Goal: Information Seeking & Learning: Check status

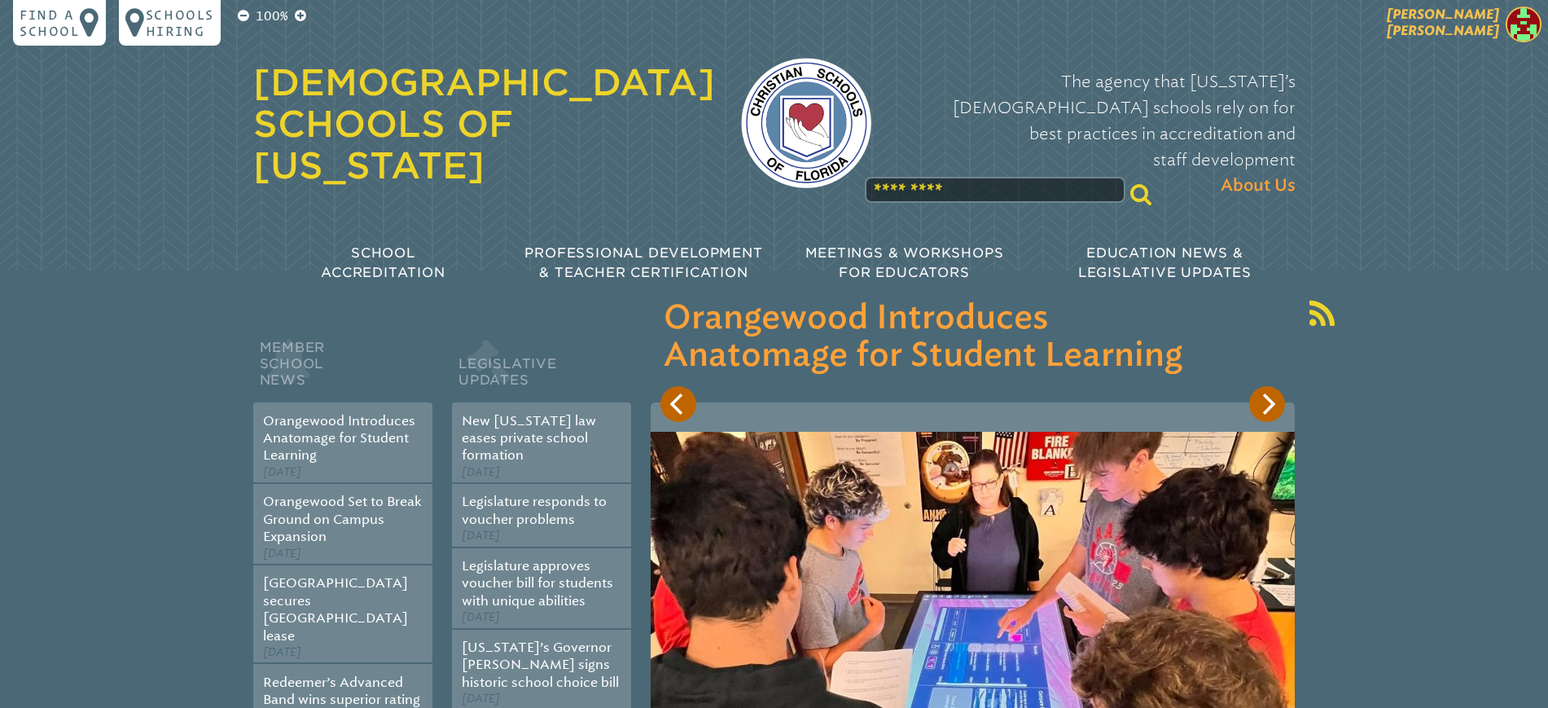
click at [1438, 22] on span "Nicole Spadaro" at bounding box center [1443, 23] width 112 height 32
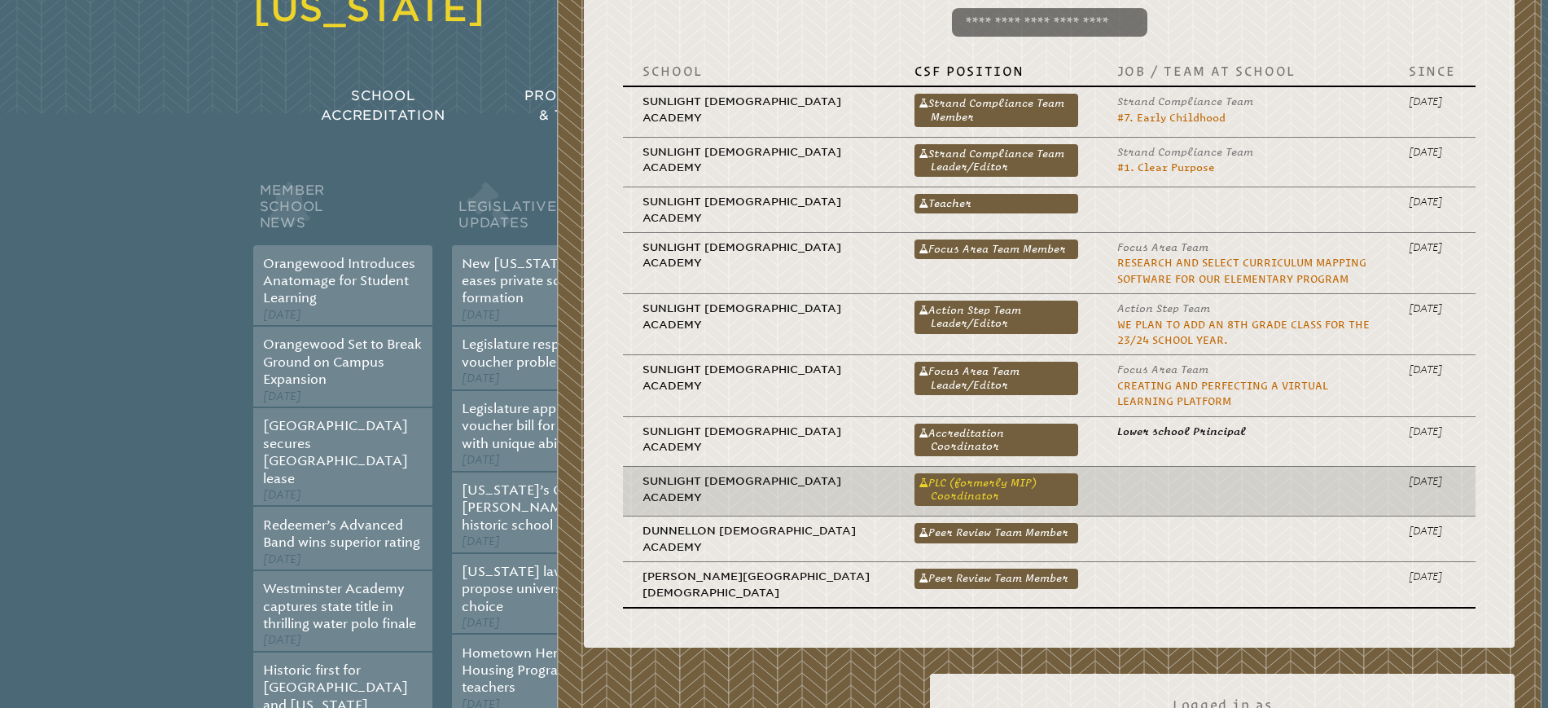
scroll to position [305, 0]
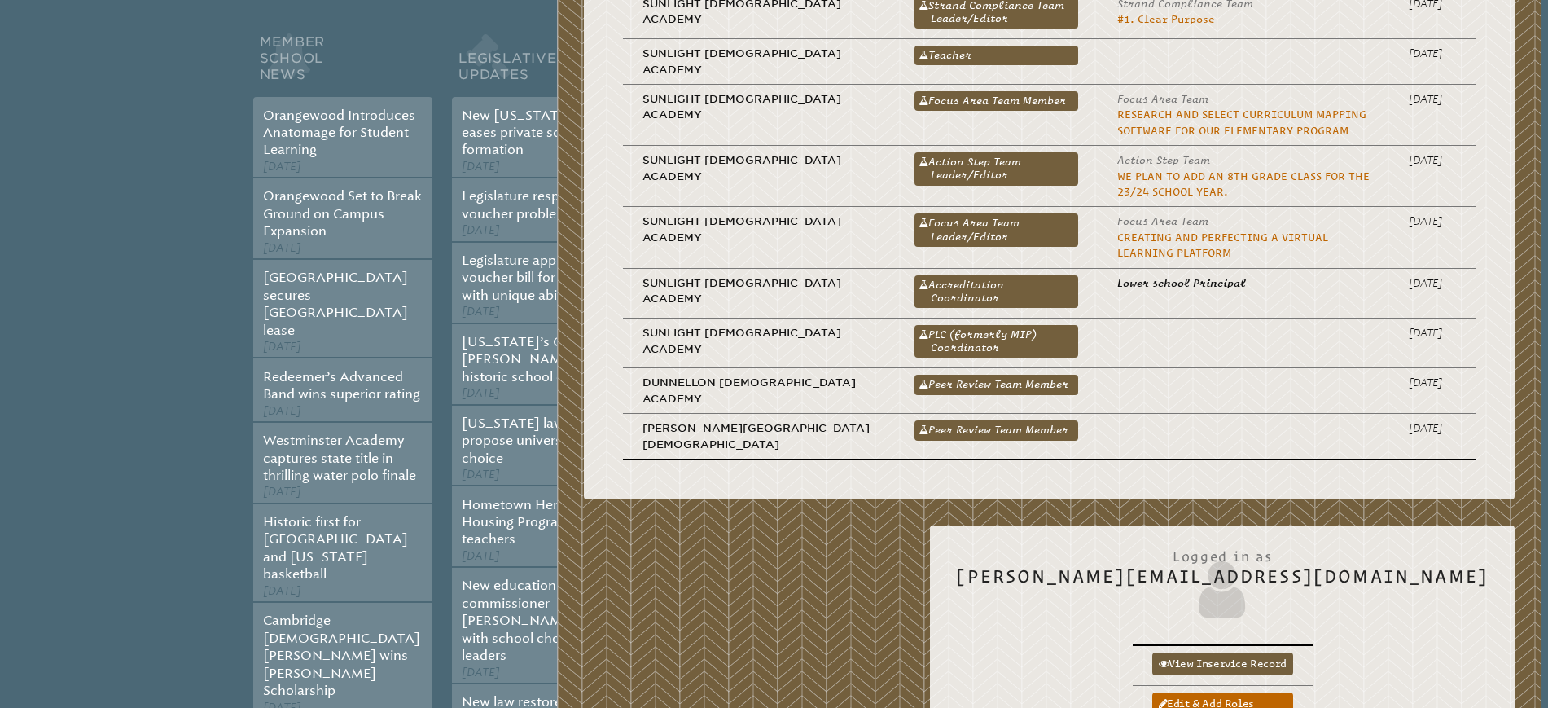
click at [915, 333] on link "PLC (formerly MIP) Coordinator" at bounding box center [997, 341] width 164 height 33
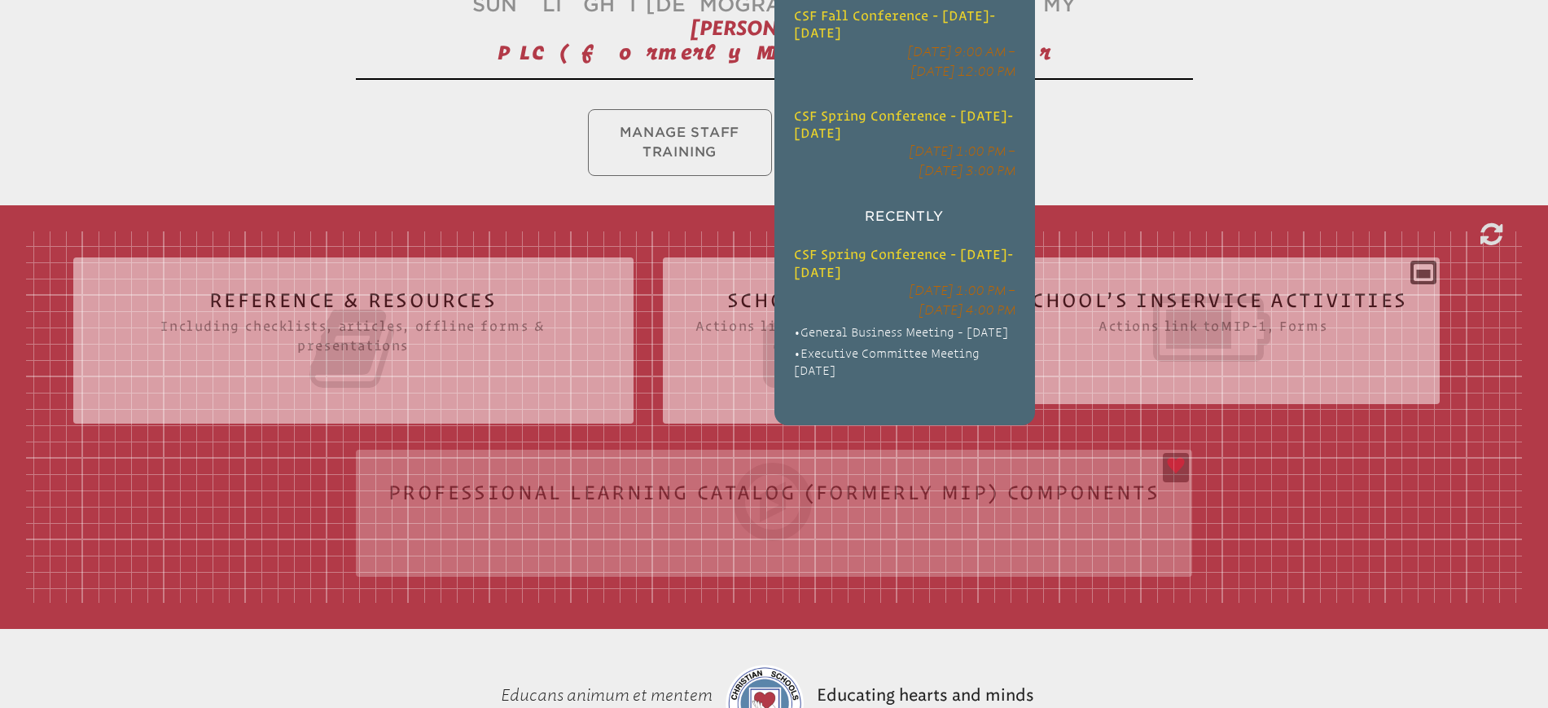
scroll to position [305, 0]
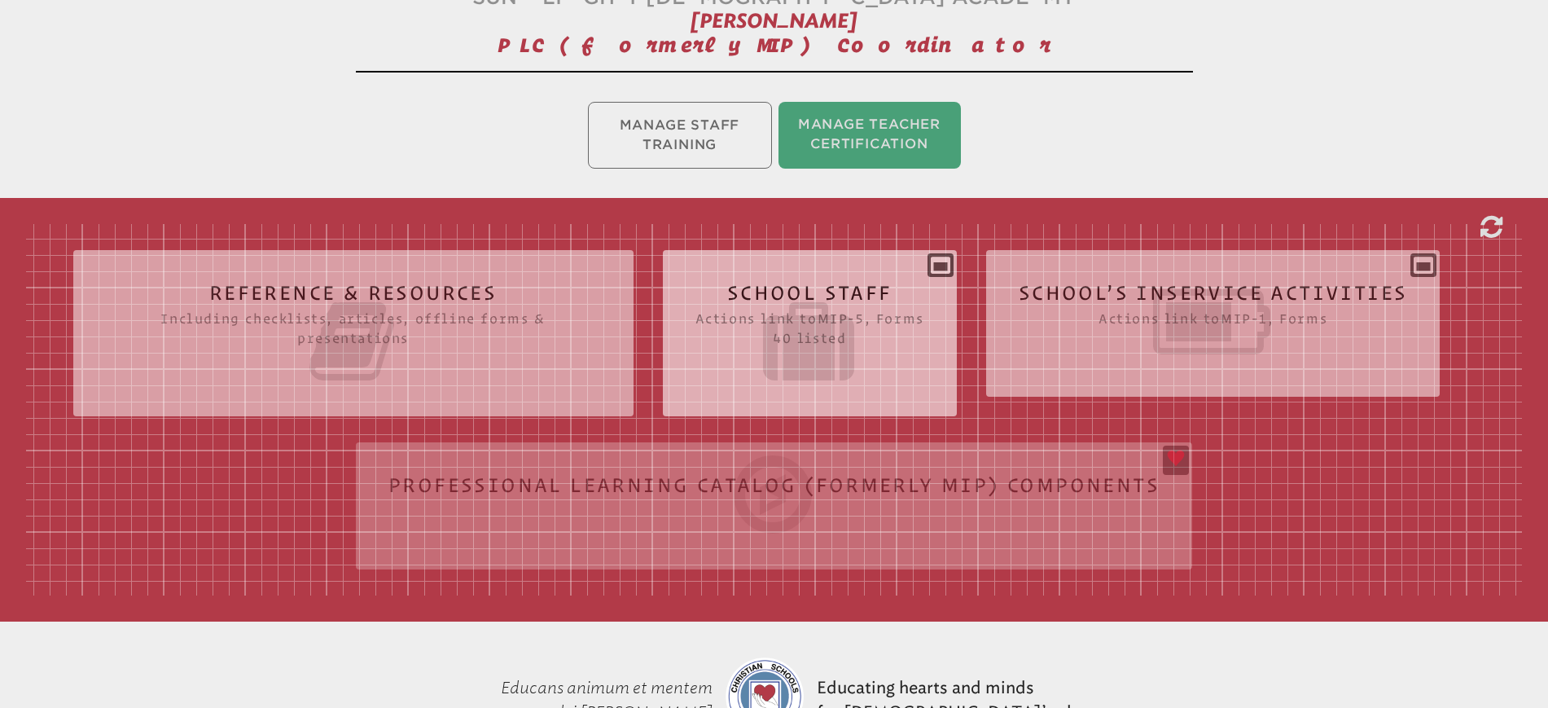
click at [860, 289] on h2 "School Staff Actions link to mip-5 , Forms 40 listed" at bounding box center [810, 335] width 229 height 104
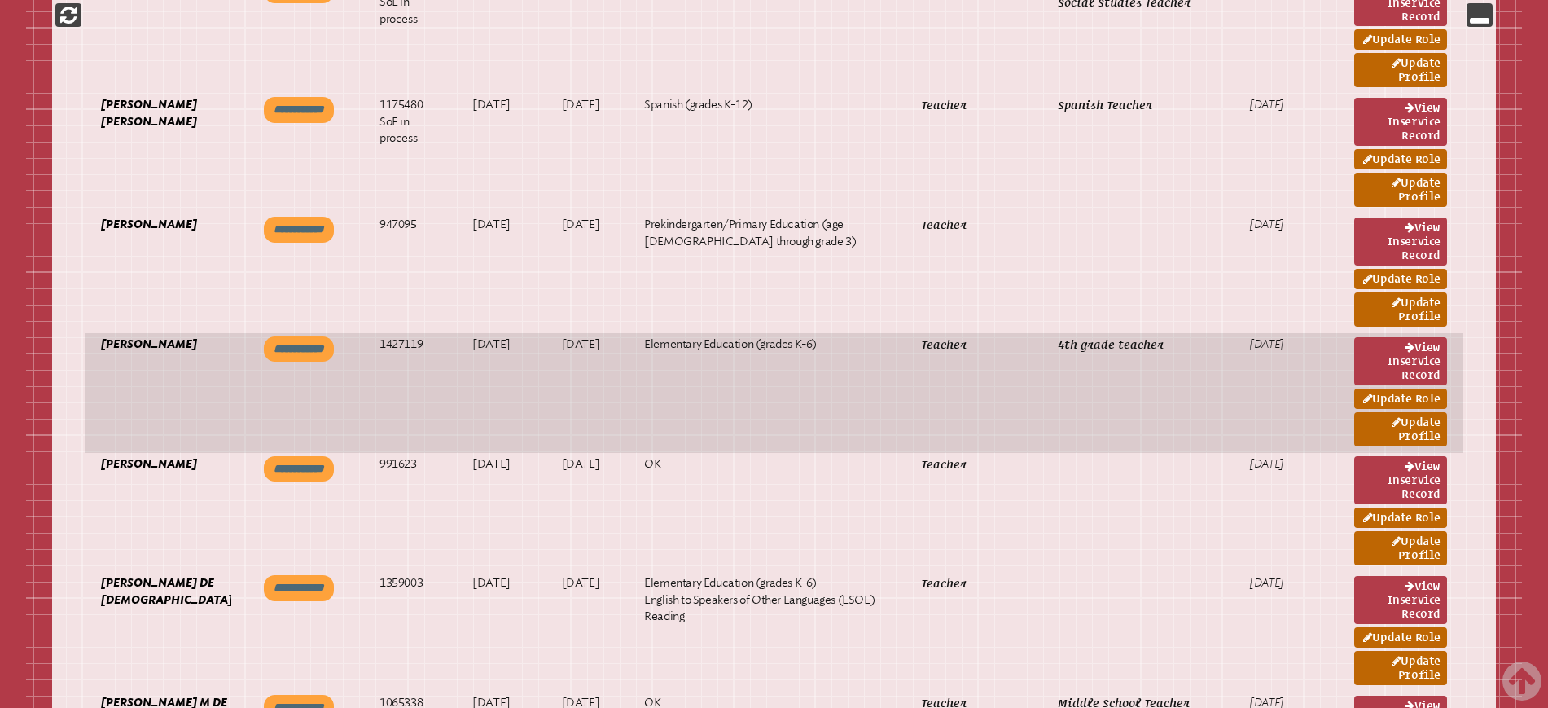
scroll to position [2240, 0]
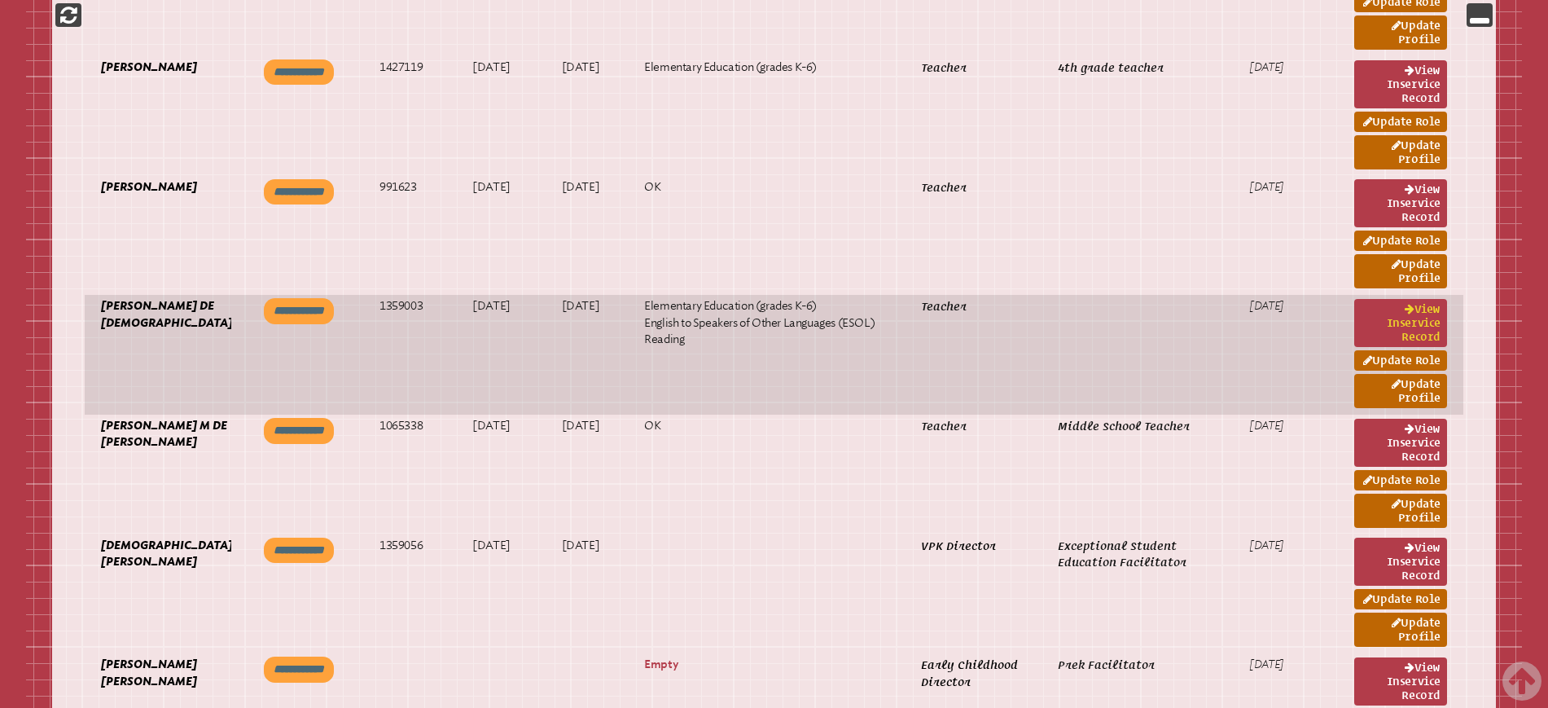
click at [1416, 322] on link "View inservice record" at bounding box center [1401, 323] width 93 height 48
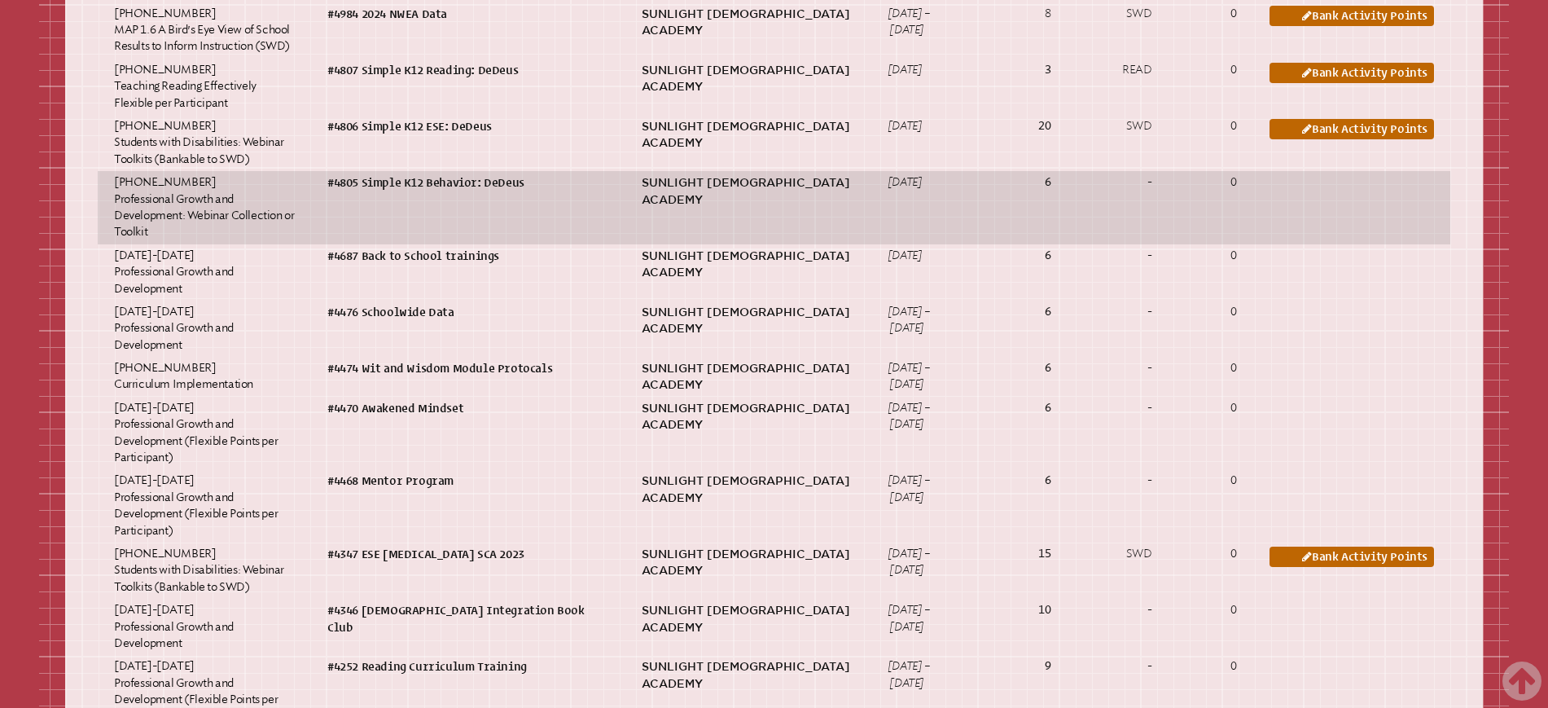
scroll to position [1731, 0]
